Goal: Task Accomplishment & Management: Manage account settings

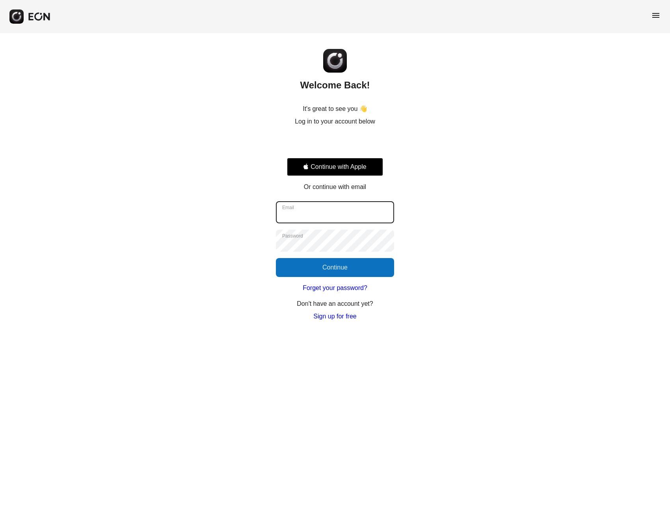
click at [338, 213] on input "Email" at bounding box center [335, 212] width 118 height 22
type input "**********"
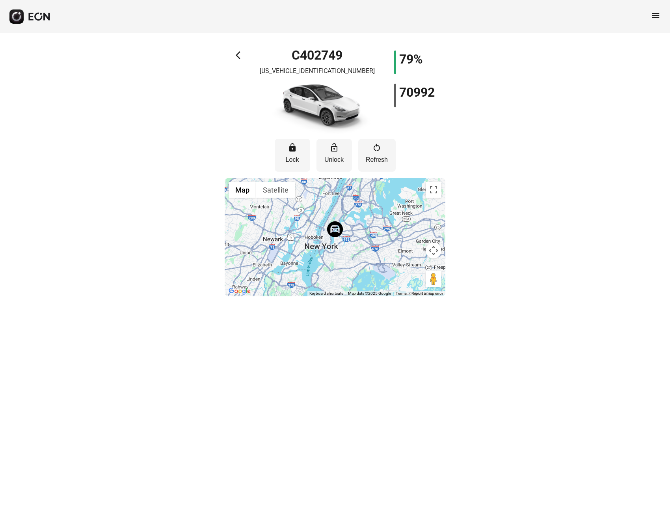
click at [237, 56] on span "arrow_back_ios" at bounding box center [240, 54] width 9 height 9
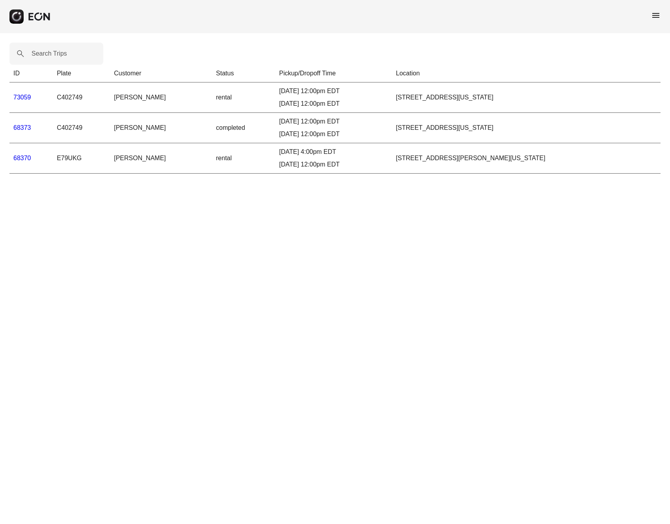
click at [24, 98] on link "73059" at bounding box center [22, 97] width 18 height 7
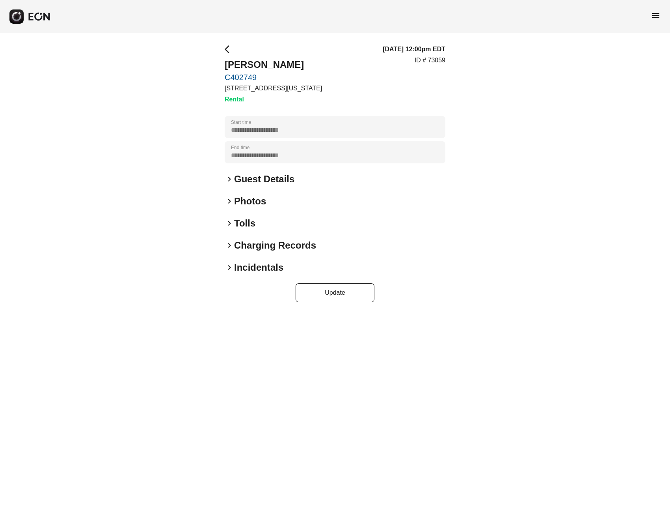
click at [243, 226] on h2 "Tolls" at bounding box center [244, 223] width 21 height 13
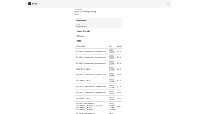
scroll to position [35, 0]
